Goal: Task Accomplishment & Management: Manage account settings

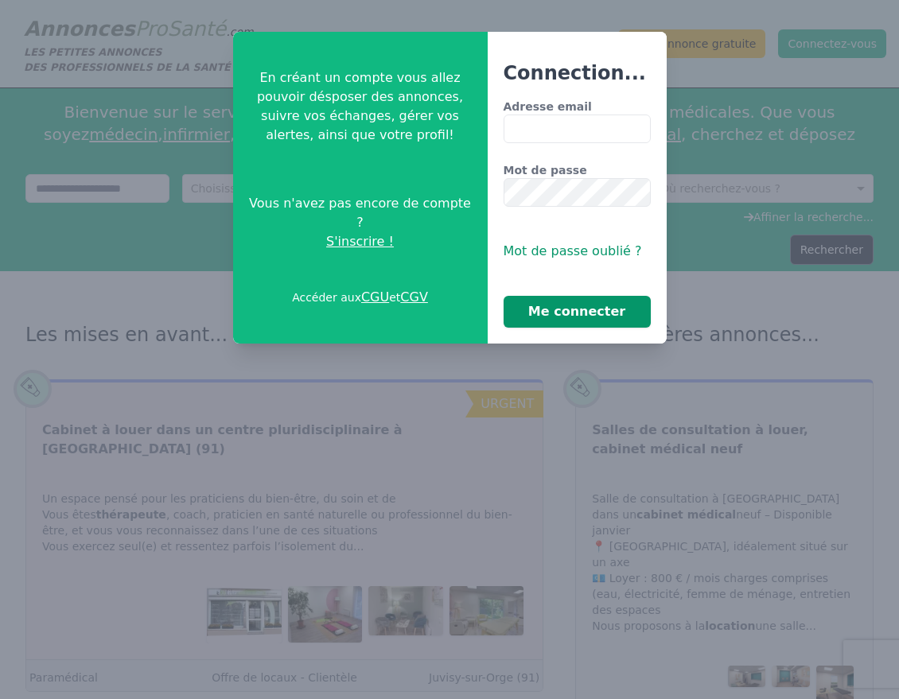
type input "**********"
click at [590, 311] on button "Me connecter" at bounding box center [577, 312] width 147 height 32
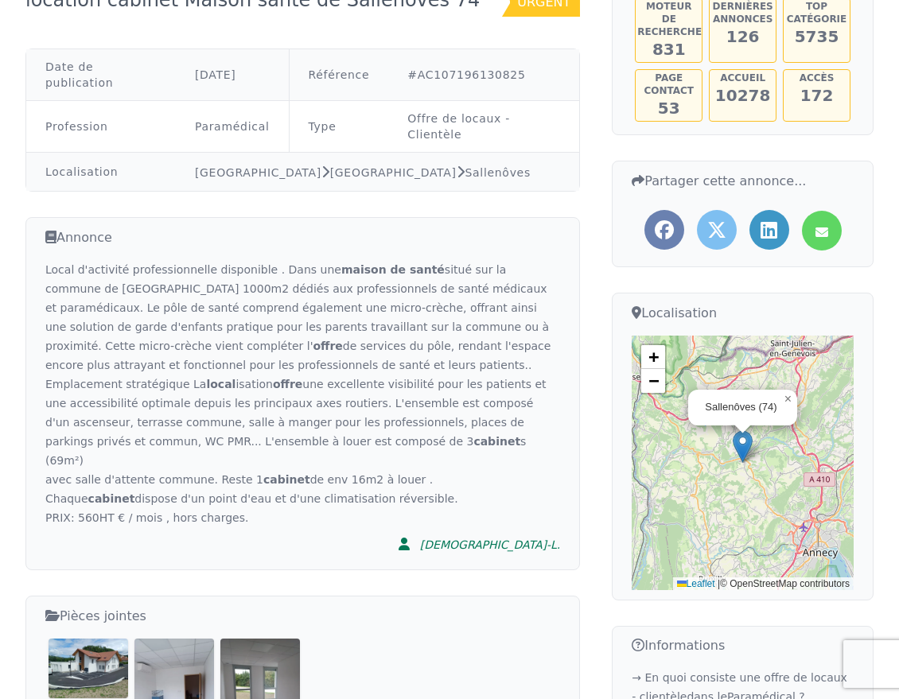
scroll to position [134, 0]
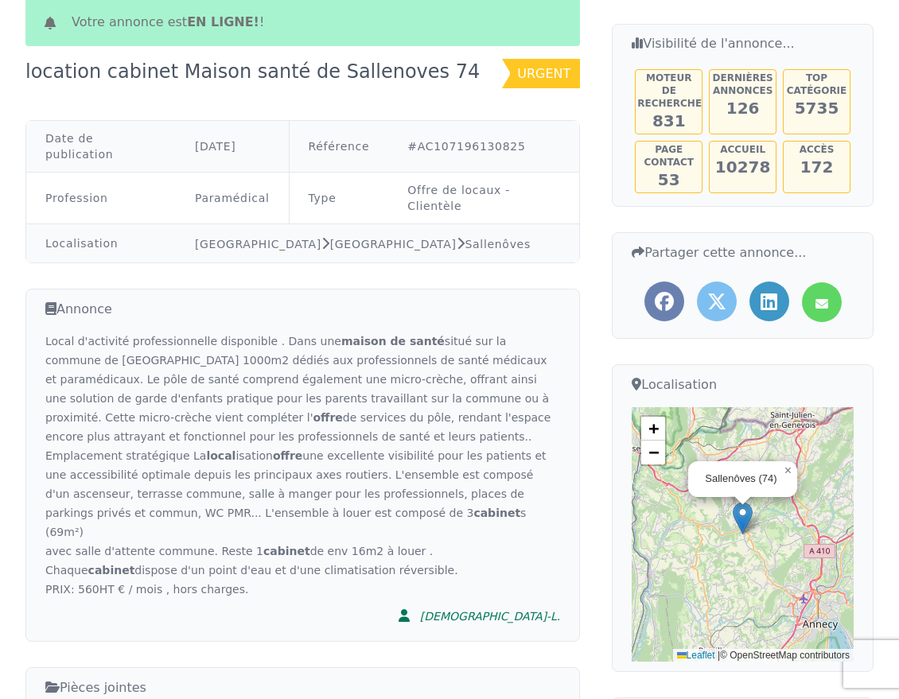
click at [89, 520] on div "Local d'activité professionnelle disponible . Dans une maison de santé situé su…" at bounding box center [302, 465] width 515 height 267
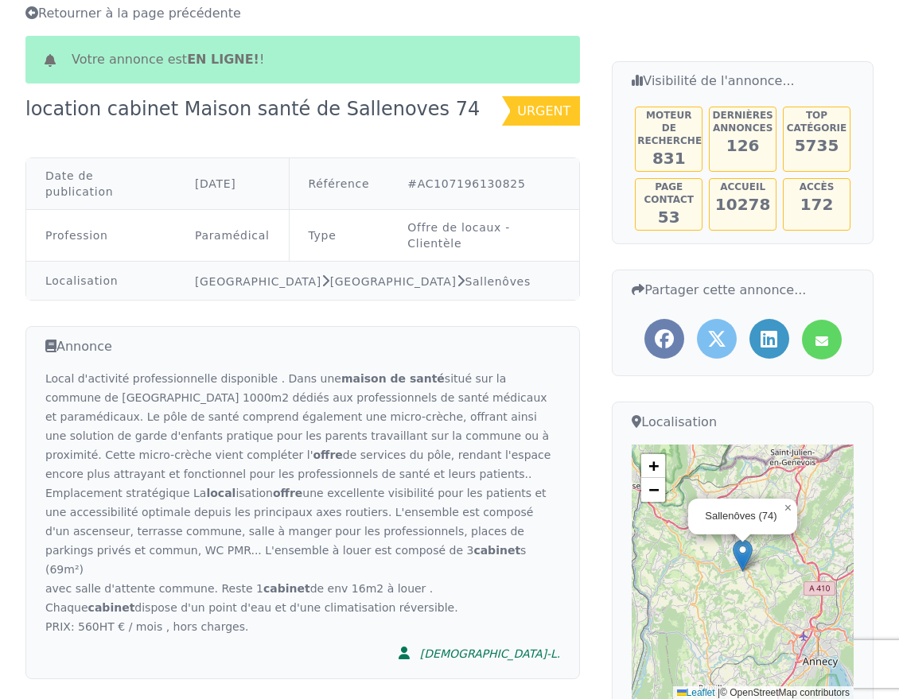
scroll to position [0, 0]
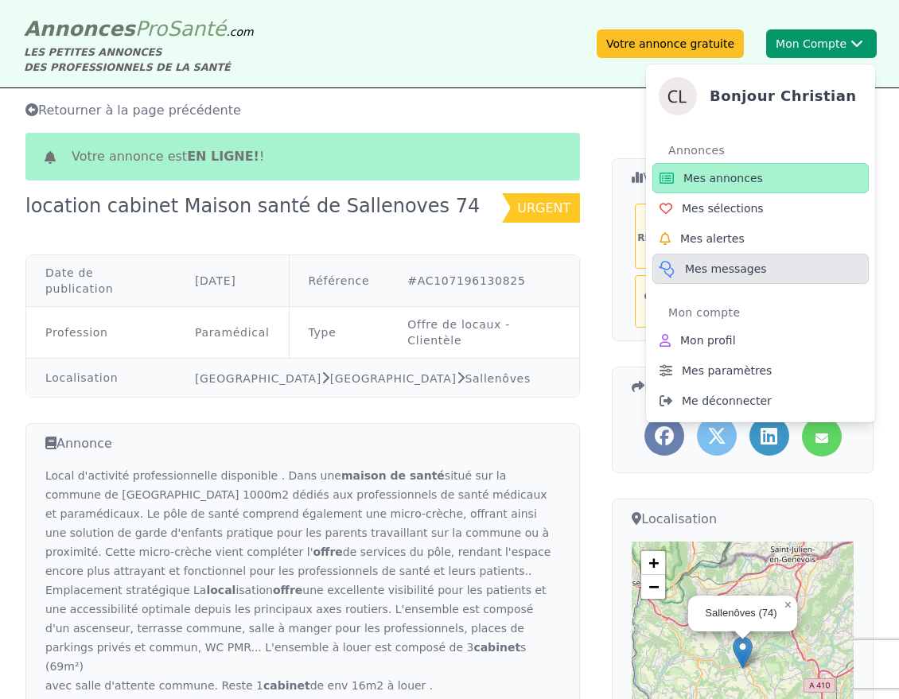
click at [700, 267] on span "Mes messages" at bounding box center [726, 269] width 82 height 16
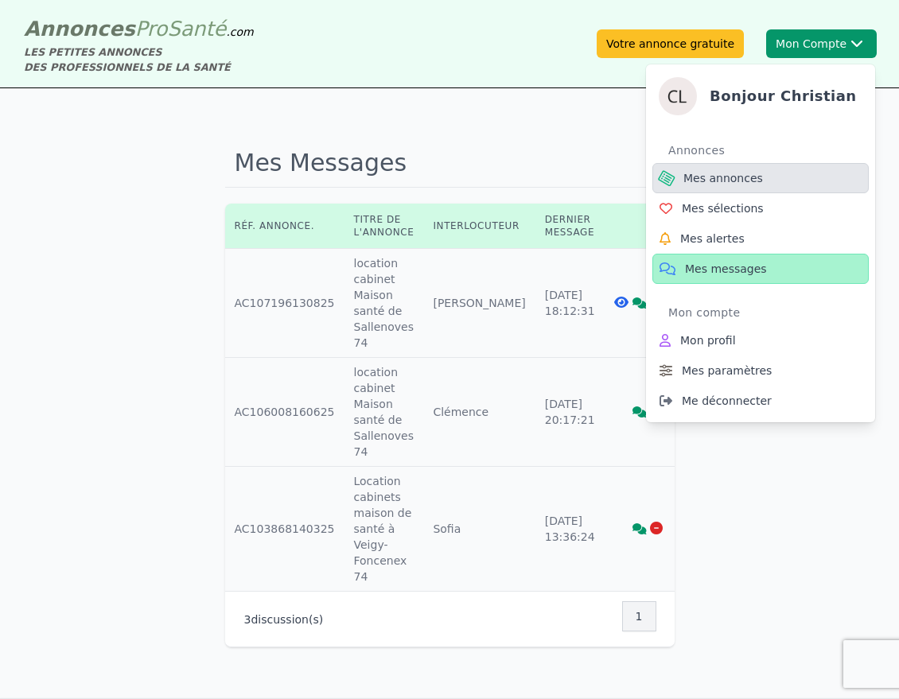
click at [710, 181] on span "Mes annonces" at bounding box center [723, 178] width 80 height 16
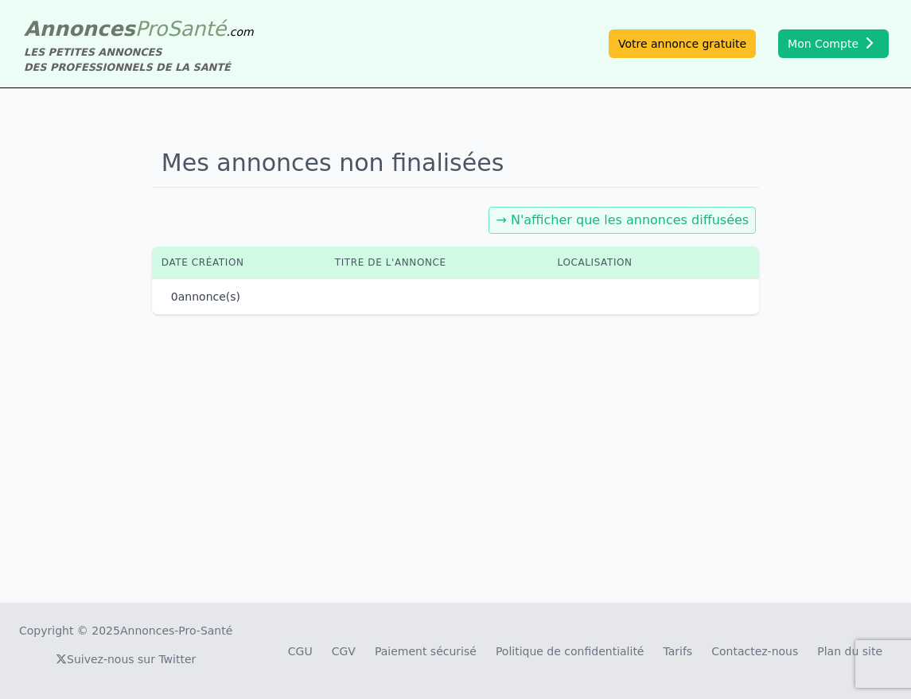
click at [625, 218] on link "→ N'afficher que les annonces diffusées" at bounding box center [622, 219] width 253 height 15
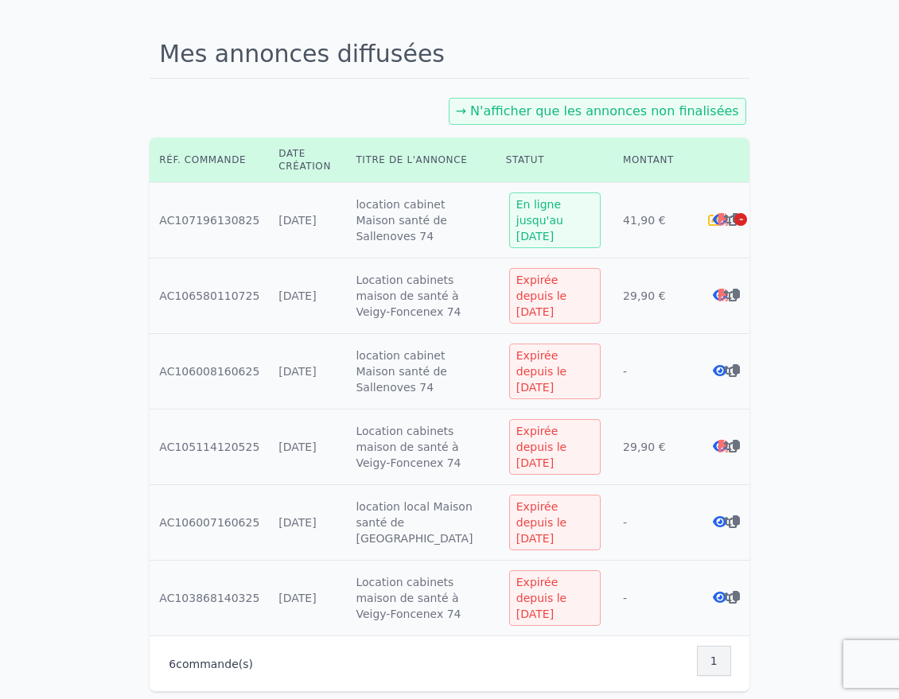
scroll to position [88, 0]
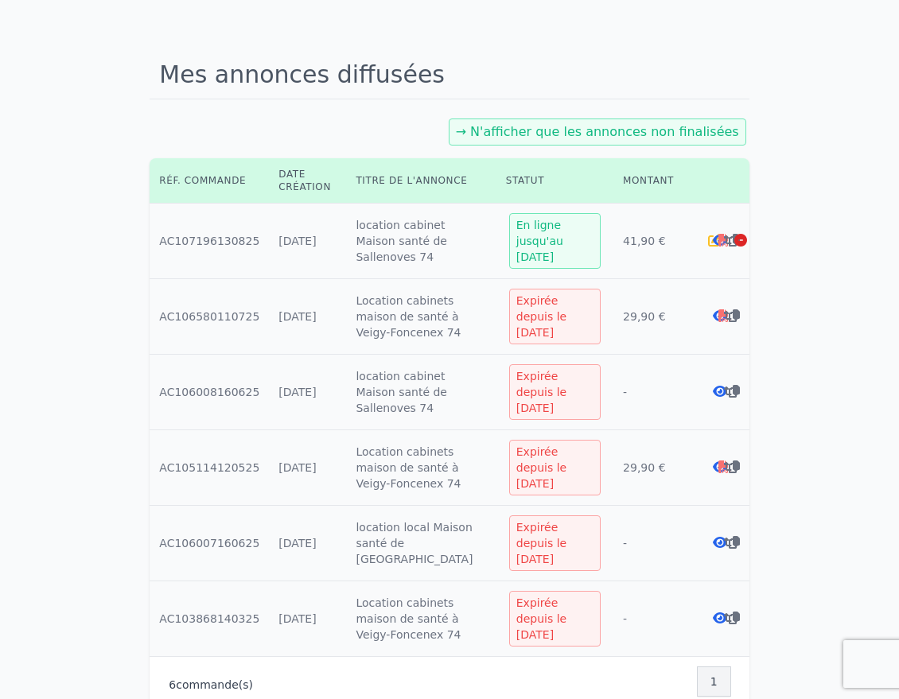
click at [727, 234] on icon at bounding box center [731, 240] width 14 height 13
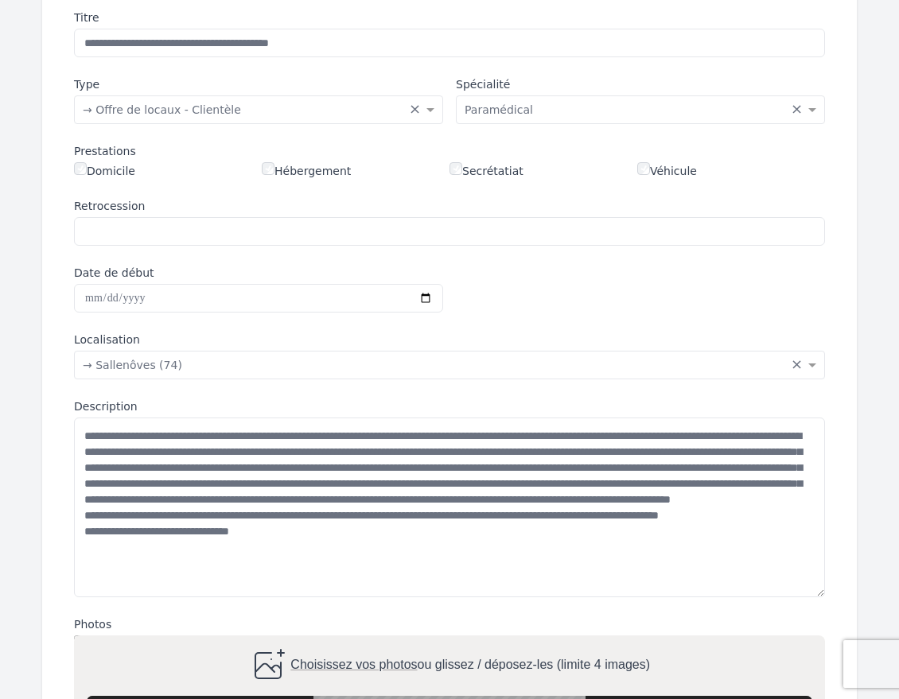
scroll to position [263, 0]
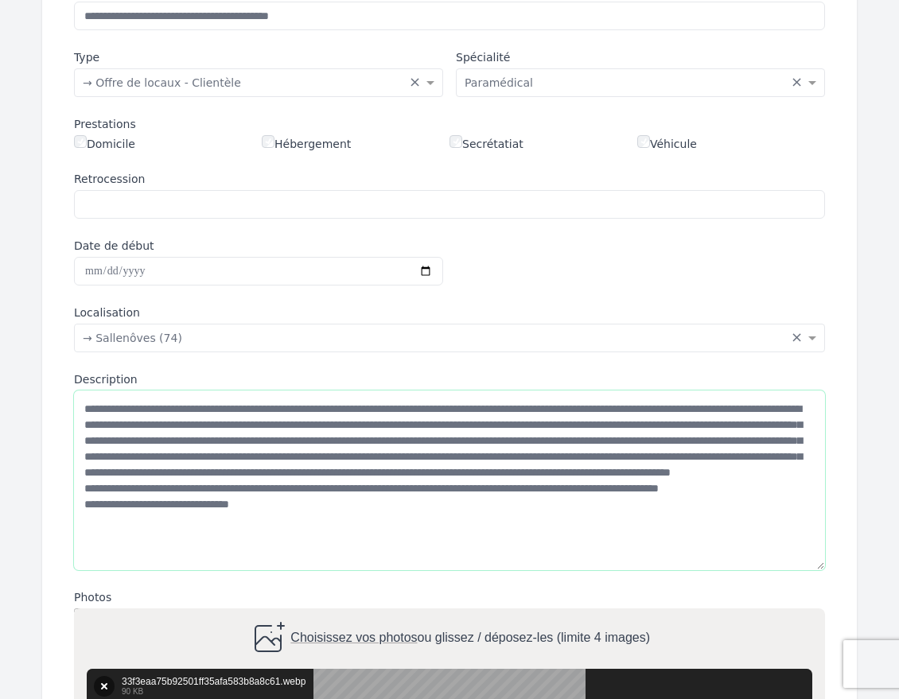
click at [129, 522] on textarea "Description" at bounding box center [449, 481] width 751 height 180
type textarea "**********"
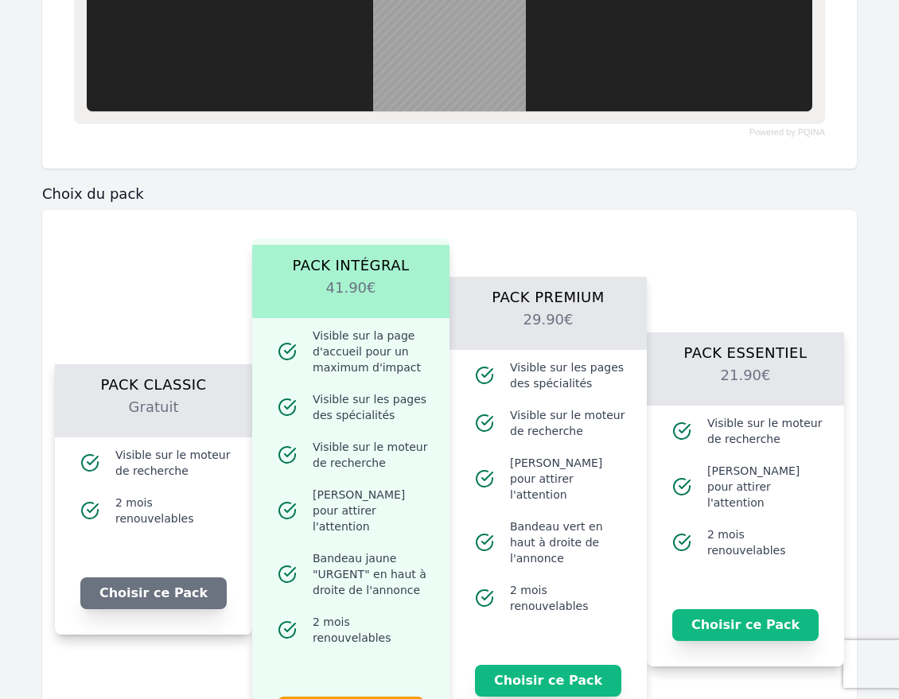
scroll to position [1501, 0]
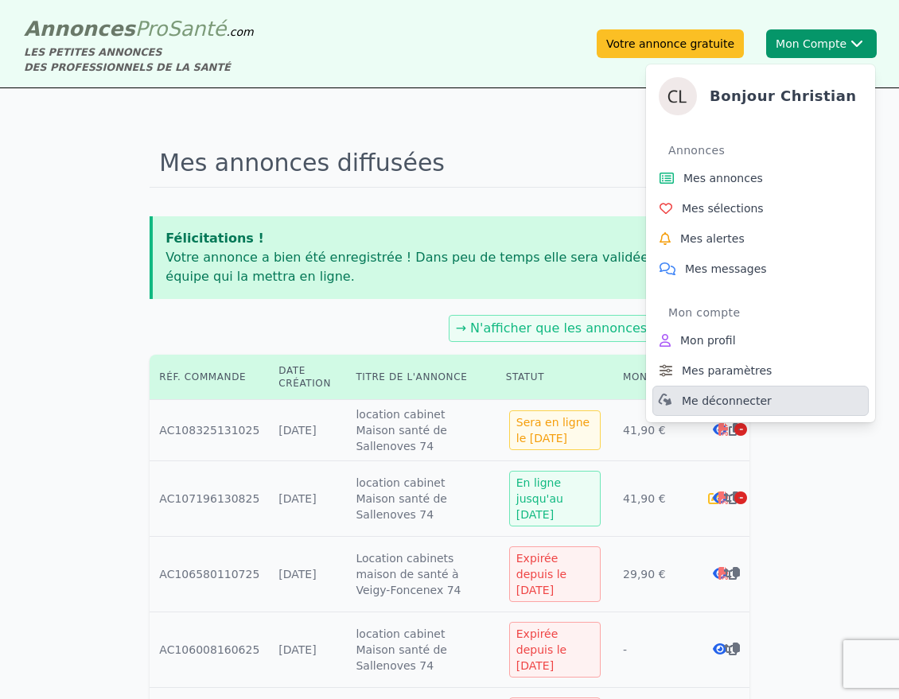
click at [711, 397] on span "Me déconnecter" at bounding box center [727, 401] width 90 height 16
